Goal: Navigation & Orientation: Find specific page/section

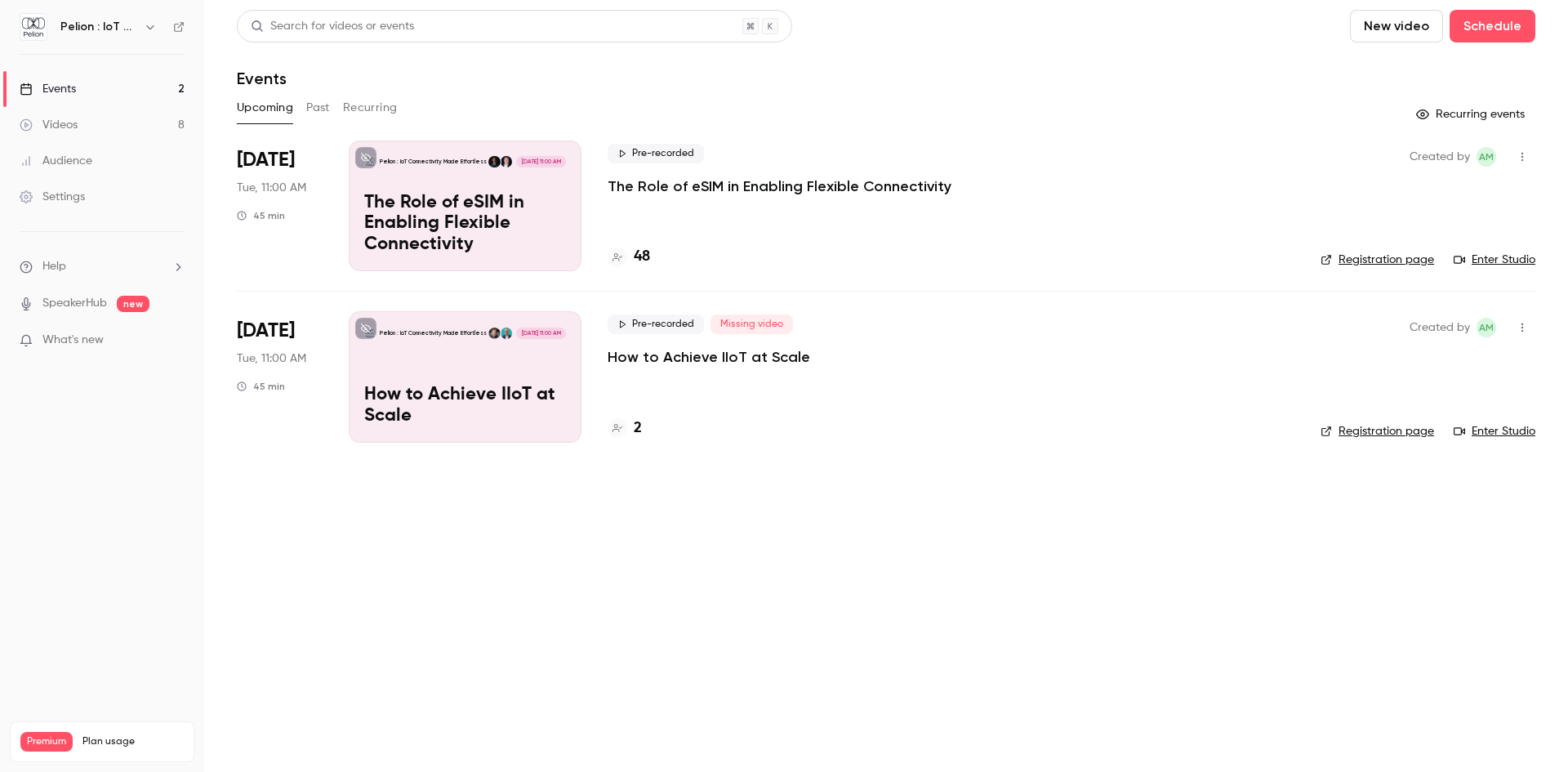
click at [109, 130] on link "Videos 8" at bounding box center [102, 124] width 204 height 36
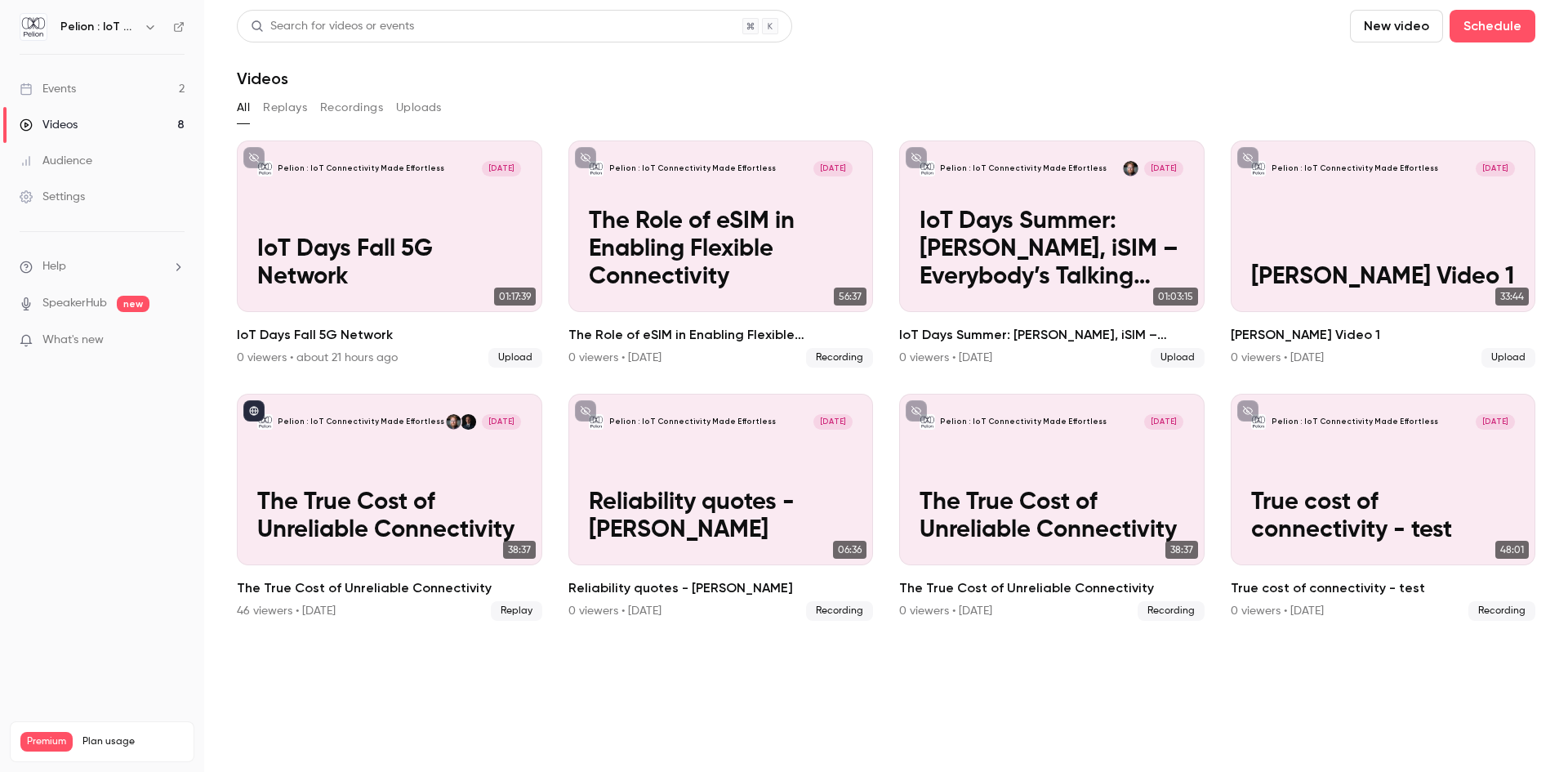
click at [83, 78] on link "Events 2" at bounding box center [102, 89] width 204 height 36
